Goal: Transaction & Acquisition: Purchase product/service

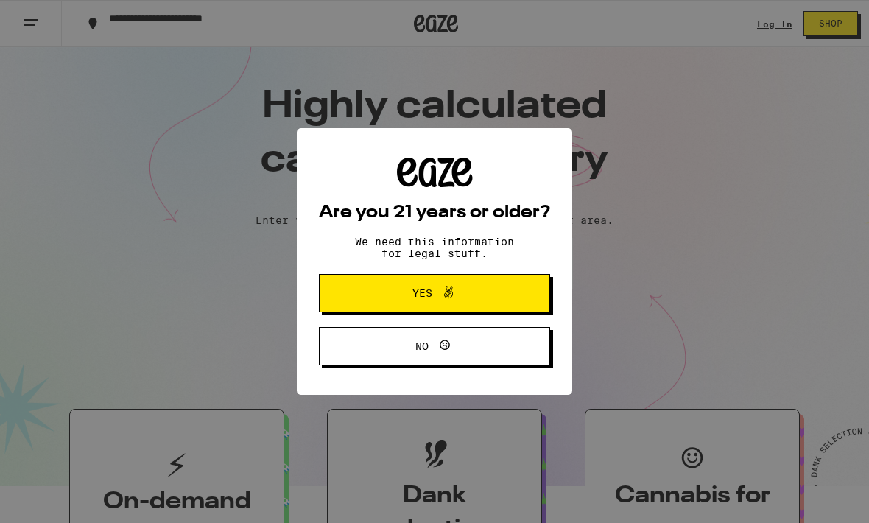
click at [398, 283] on button "Yes" at bounding box center [434, 293] width 231 height 38
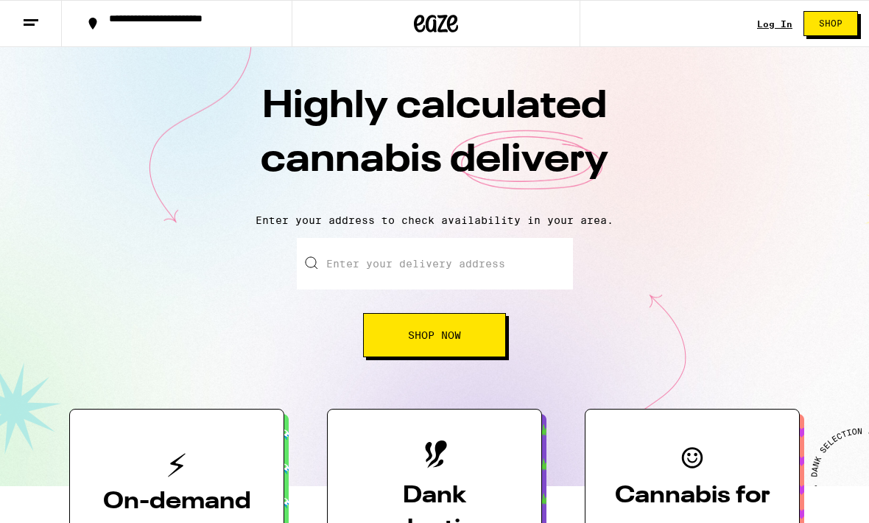
click at [129, 29] on div "**********" at bounding box center [186, 23] width 168 height 21
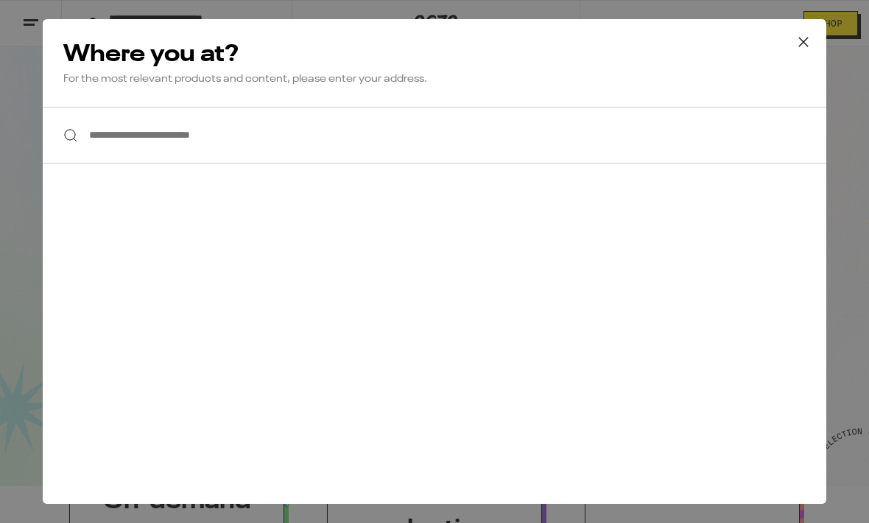
click at [139, 137] on input "**********" at bounding box center [434, 135] width 783 height 57
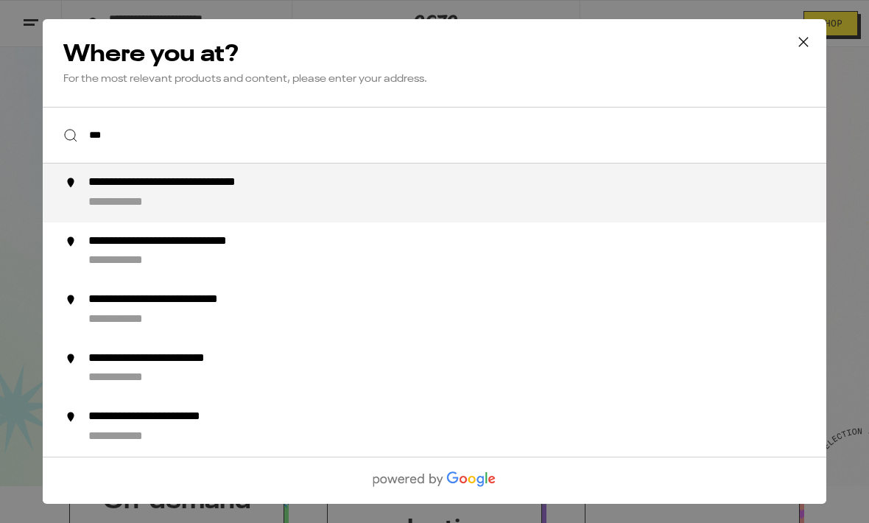
type input "***"
click at [141, 138] on input "**********" at bounding box center [434, 135] width 783 height 57
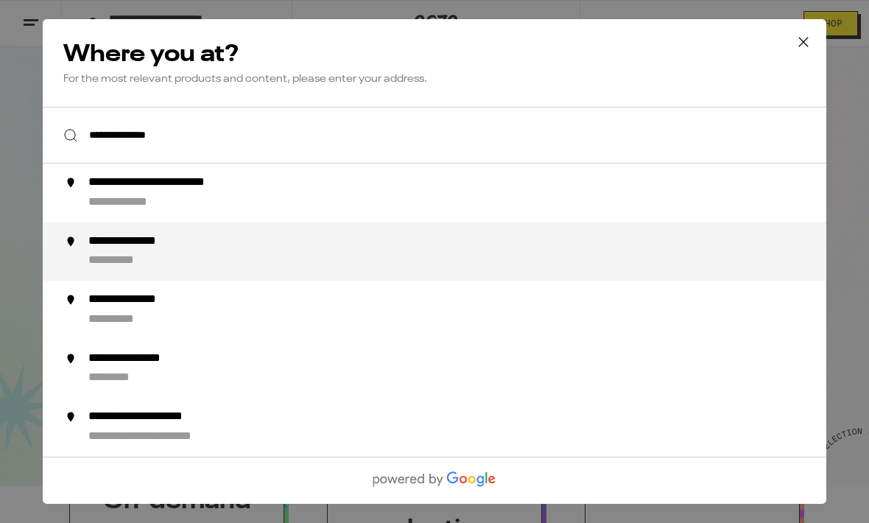
click at [146, 259] on div "**********" at bounding box center [126, 260] width 76 height 15
type input "**********"
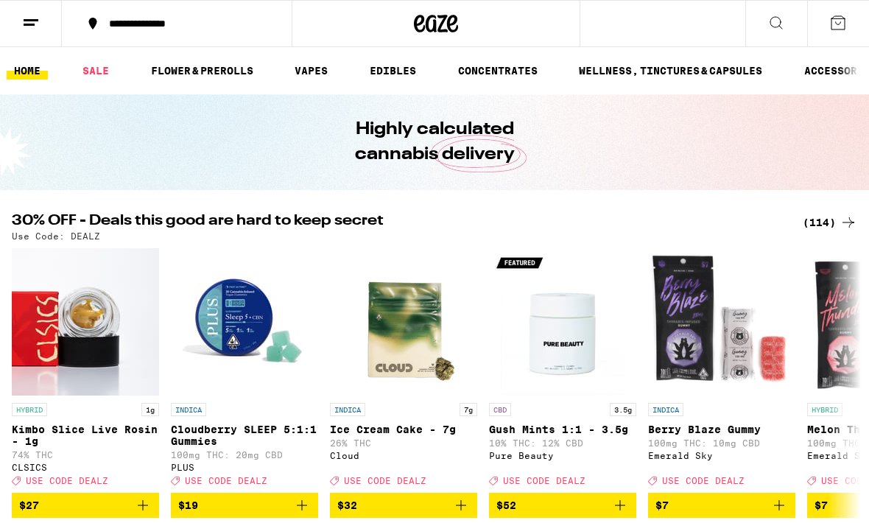
click at [370, 80] on link "EDIBLES" at bounding box center [392, 71] width 61 height 18
click at [397, 66] on link "EDIBLES" at bounding box center [392, 71] width 61 height 18
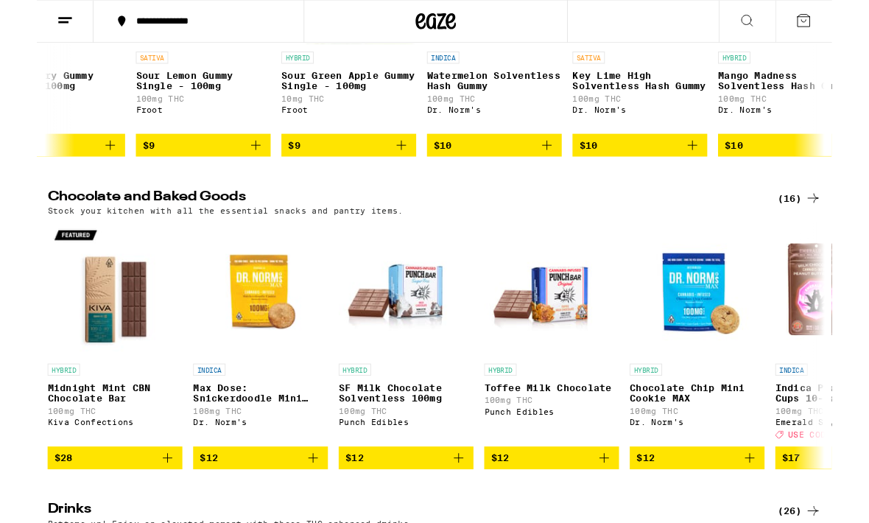
scroll to position [346, 0]
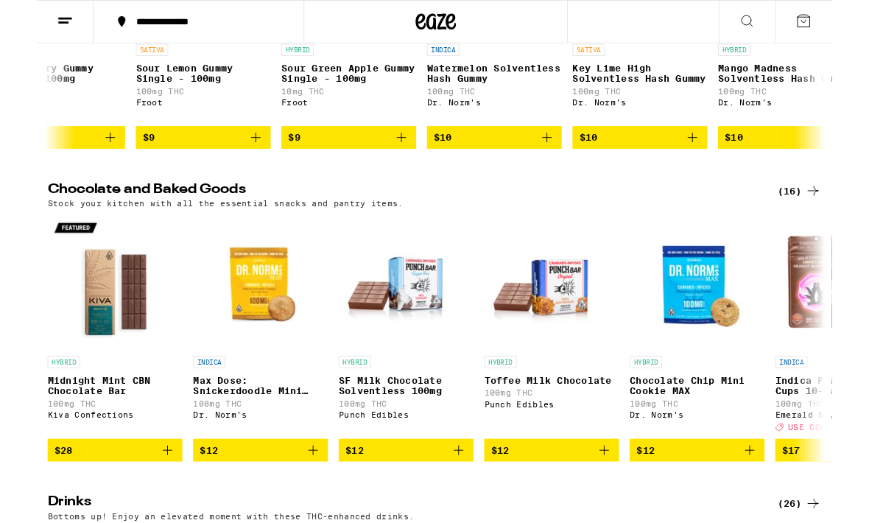
click at [230, 356] on img "Open page for Max Dose: Snickerdoodle Mini Cookie - Indica from Dr. Norm's" at bounding box center [244, 307] width 147 height 147
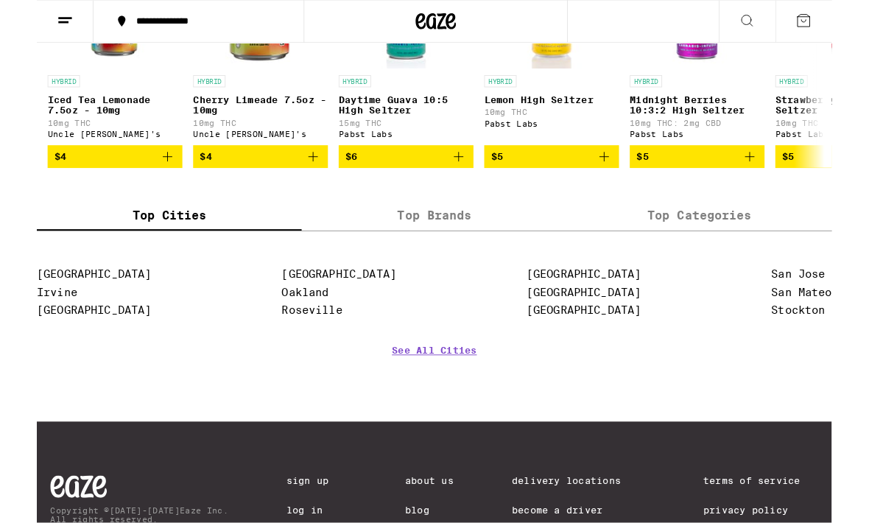
scroll to position [995, 0]
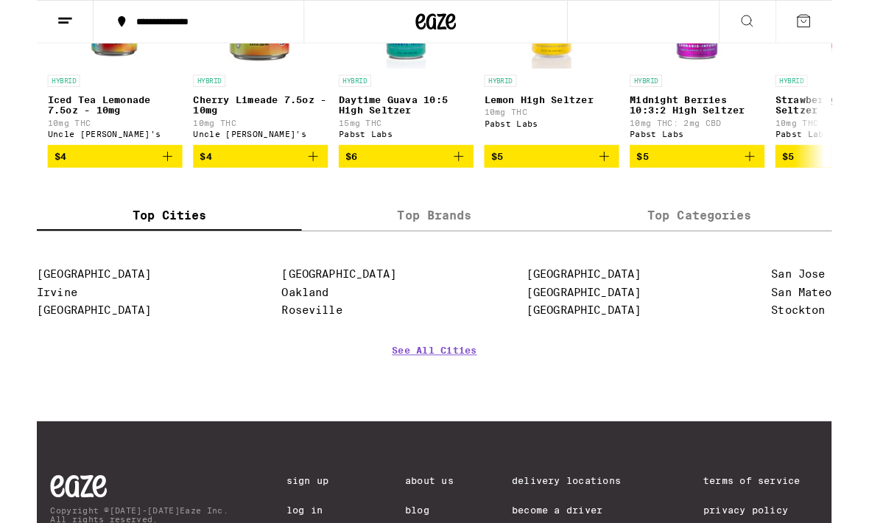
click at [747, 252] on label "Top Categories" at bounding box center [723, 236] width 289 height 32
click at [0, 0] on input "Top Categories" at bounding box center [0, 0] width 0 height 0
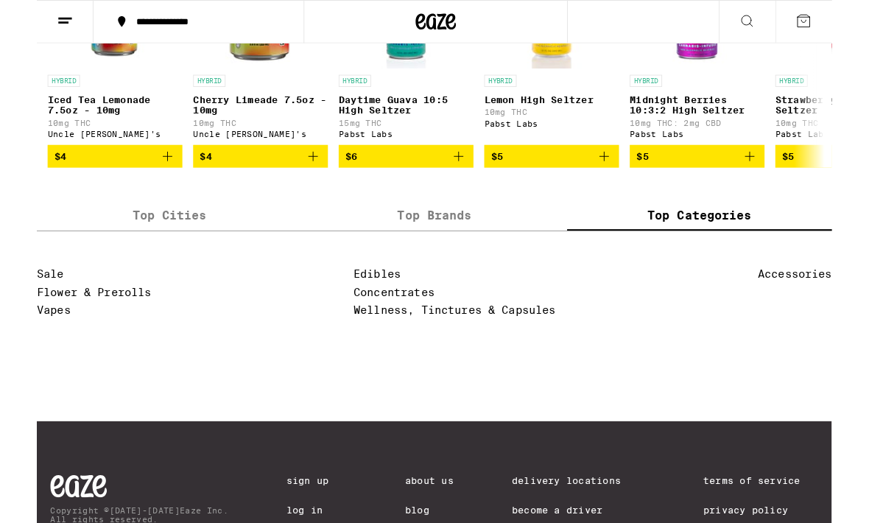
click at [373, 306] on link "Edibles" at bounding box center [372, 299] width 52 height 14
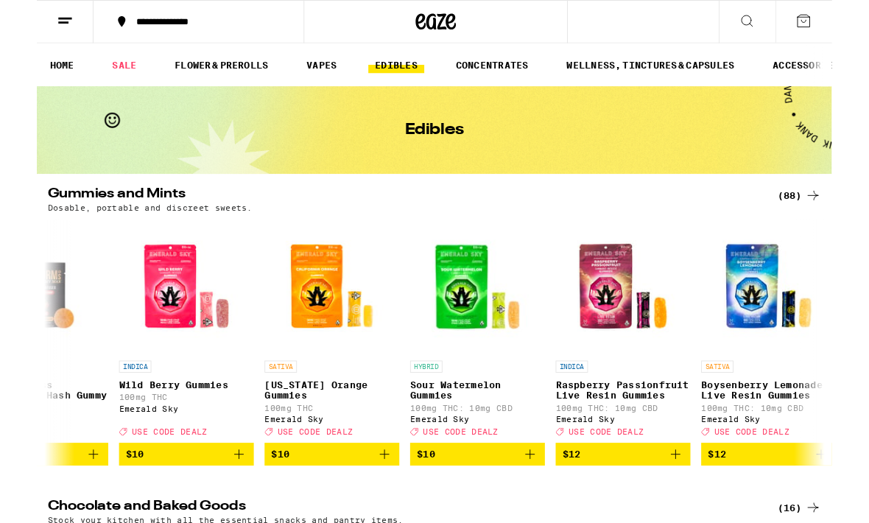
click at [849, 219] on icon at bounding box center [848, 213] width 12 height 10
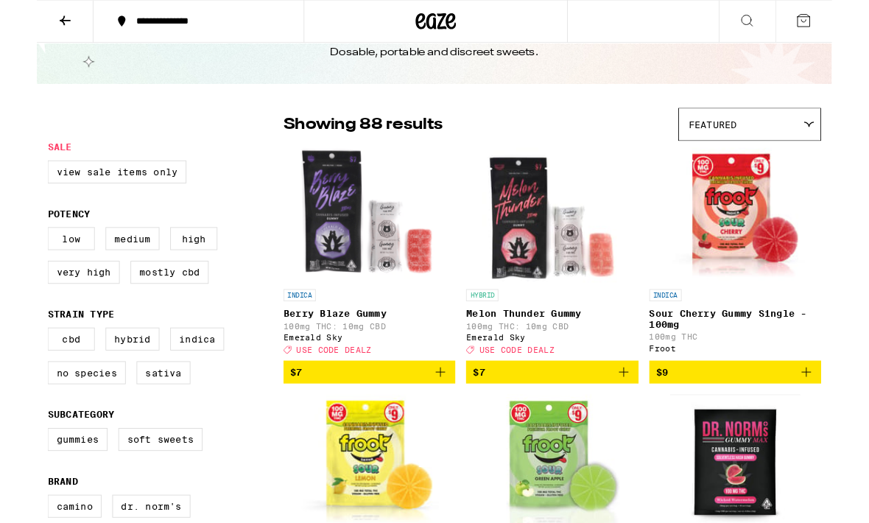
scroll to position [54, 0]
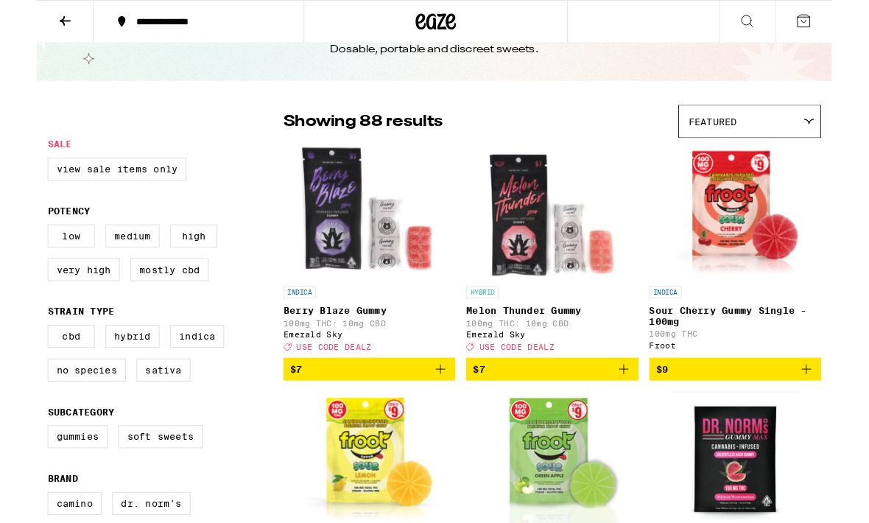
click at [53, 263] on label "Low" at bounding box center [38, 257] width 52 height 25
click at [15, 248] on input "Low" at bounding box center [15, 247] width 1 height 1
checkbox input "true"
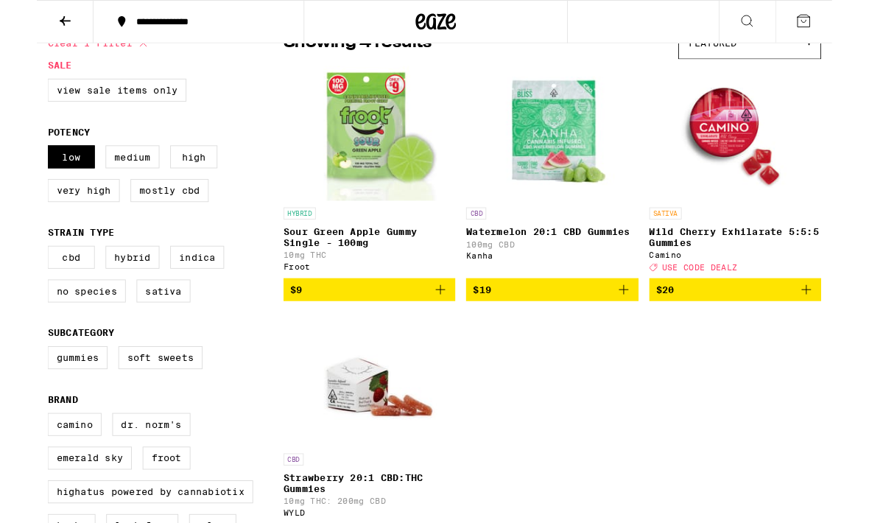
scroll to position [141, 0]
click at [523, 159] on img "Open page for Watermelon 20:1 CBD Gummies from Kanha" at bounding box center [563, 145] width 147 height 147
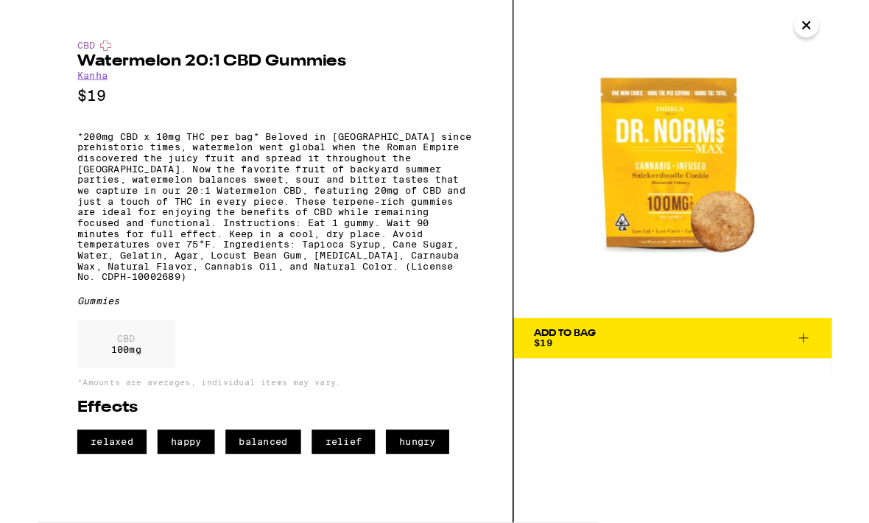
scroll to position [175, 0]
click at [848, 27] on icon "Close" at bounding box center [841, 28] width 18 height 22
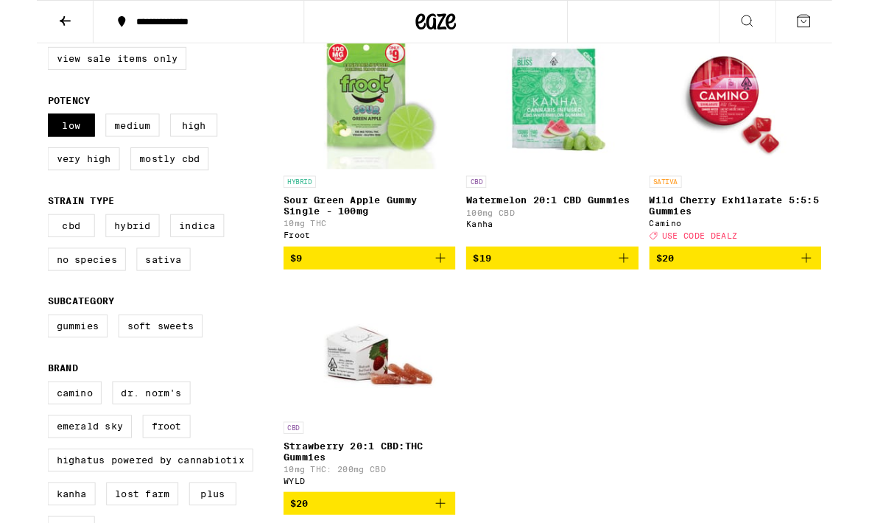
click at [43, 259] on label "CBD" at bounding box center [38, 246] width 52 height 25
click at [15, 237] on input "CBD" at bounding box center [15, 236] width 1 height 1
checkbox input "true"
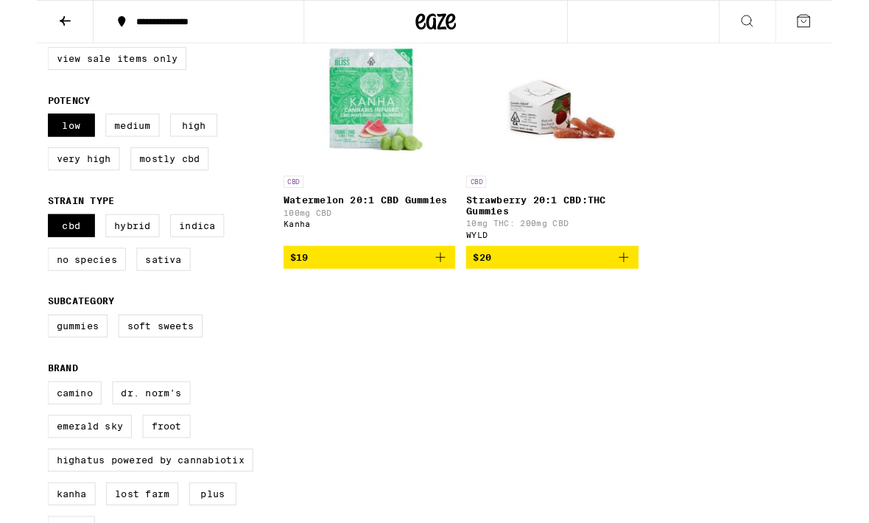
click at [39, 137] on label "Low" at bounding box center [38, 136] width 52 height 25
click at [15, 127] on input "Low" at bounding box center [15, 127] width 1 height 1
checkbox input "false"
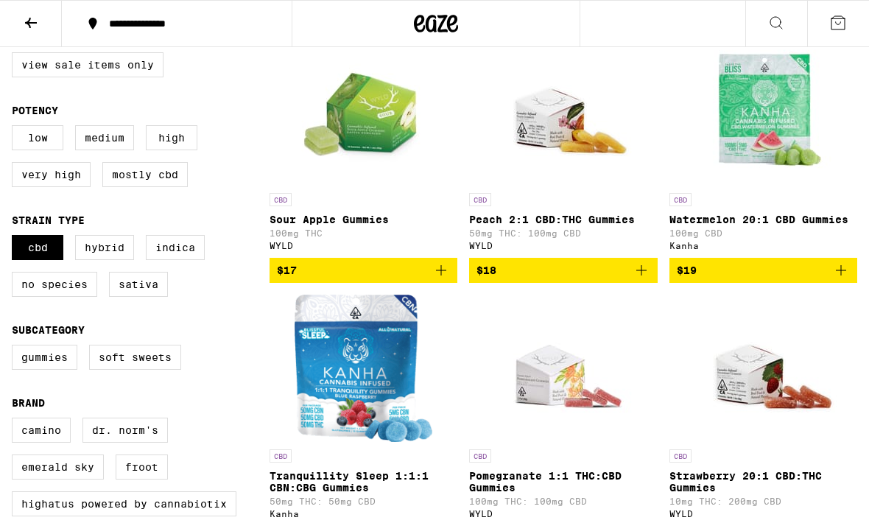
scroll to position [171, 0]
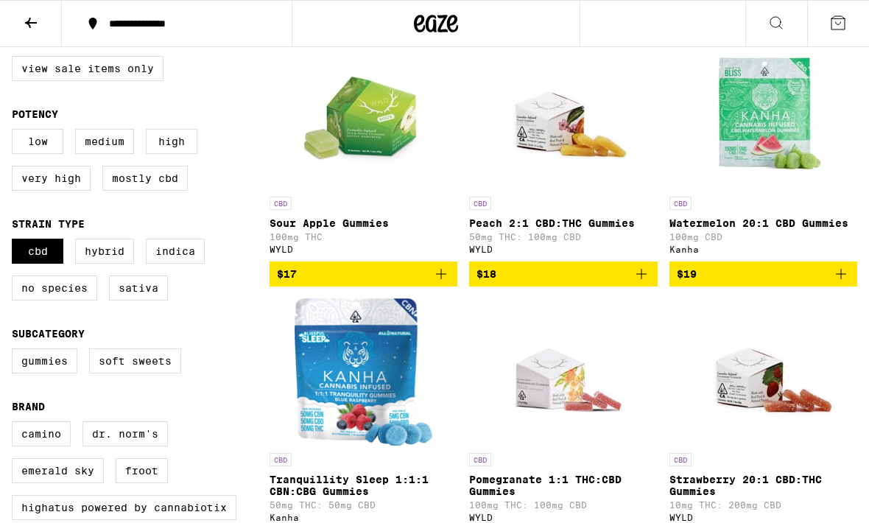
click at [791, 158] on img "Open page for Watermelon 20:1 CBD Gummies from Kanha" at bounding box center [762, 115] width 147 height 147
